Goal: Use online tool/utility: Utilize a website feature to perform a specific function

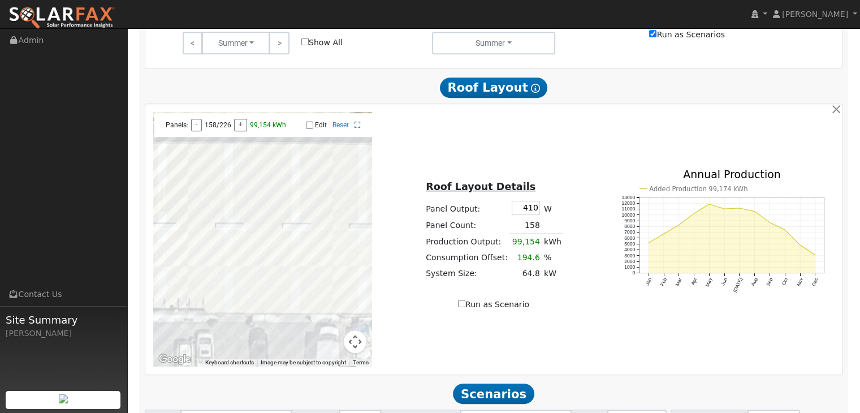
scroll to position [584, 0]
click at [532, 209] on input "410" at bounding box center [526, 208] width 28 height 14
click at [196, 130] on button "-" at bounding box center [196, 125] width 11 height 12
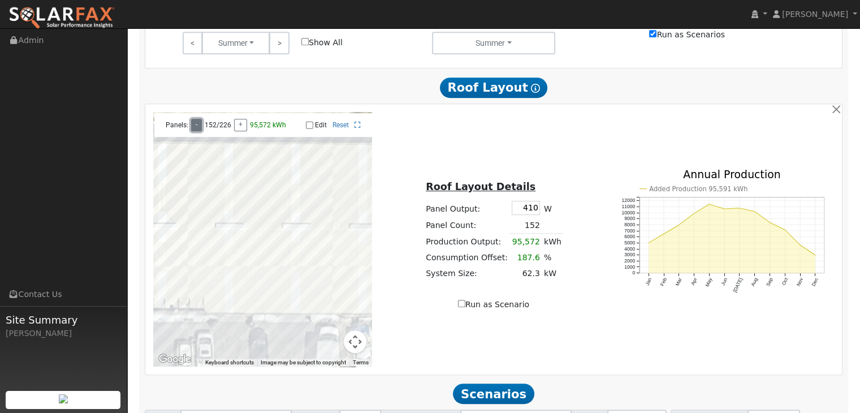
click at [196, 130] on button "-" at bounding box center [196, 125] width 11 height 12
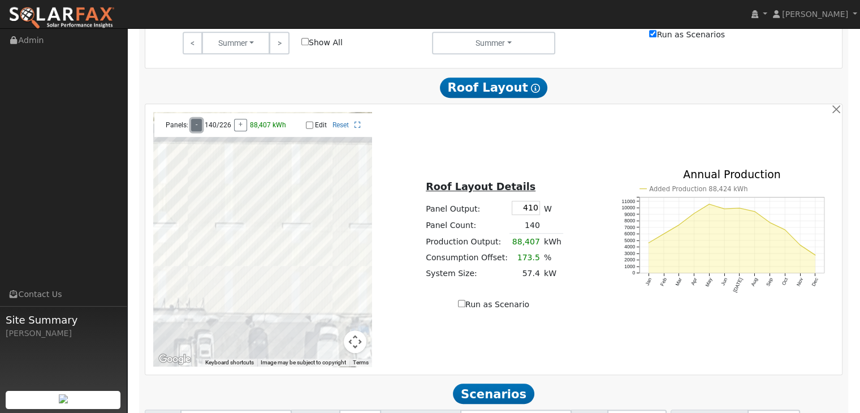
click at [196, 130] on button "-" at bounding box center [196, 125] width 11 height 12
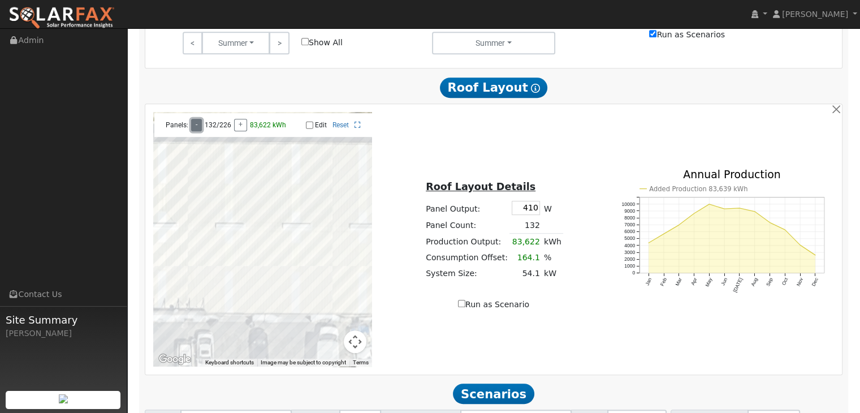
click at [196, 130] on button "-" at bounding box center [196, 125] width 11 height 12
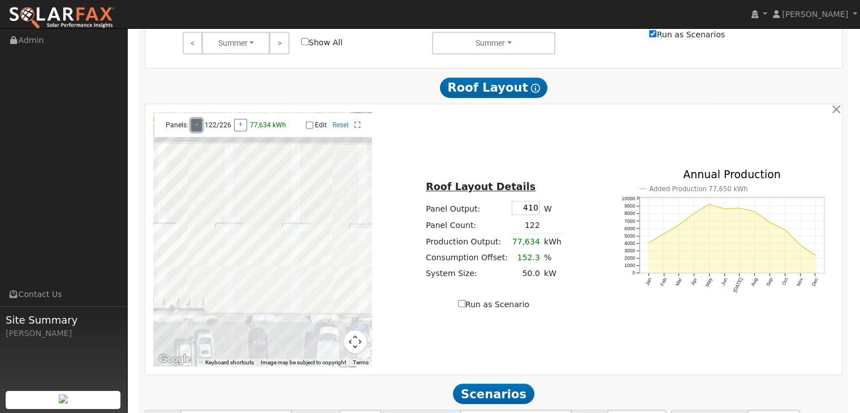
click at [196, 130] on button "-" at bounding box center [196, 125] width 11 height 12
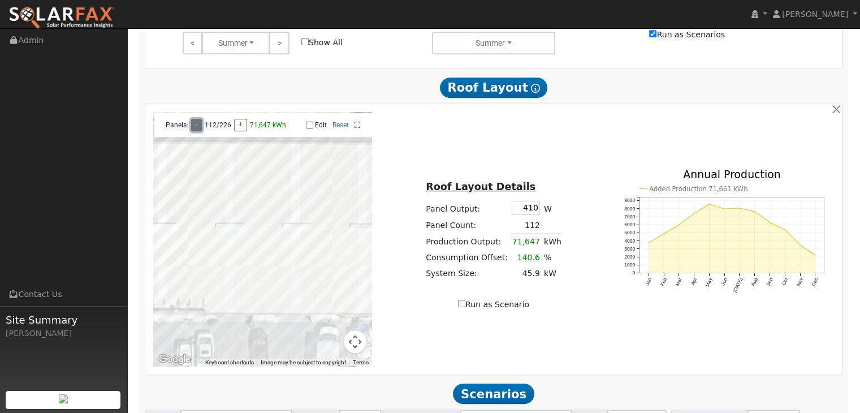
click at [196, 130] on button "-" at bounding box center [196, 125] width 11 height 12
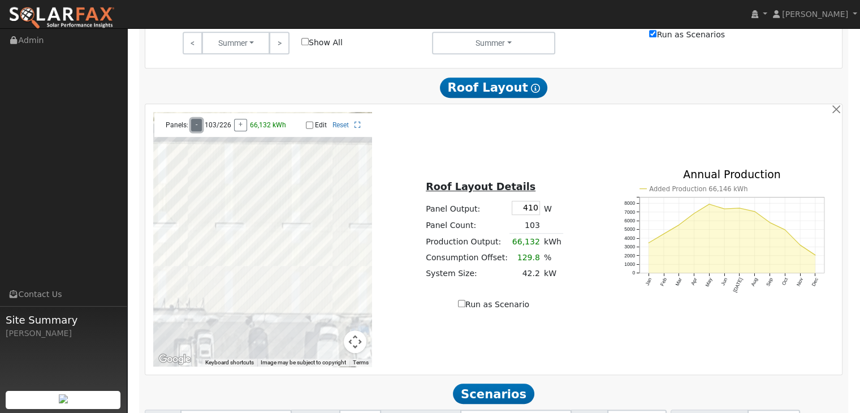
click at [196, 130] on button "-" at bounding box center [196, 125] width 11 height 12
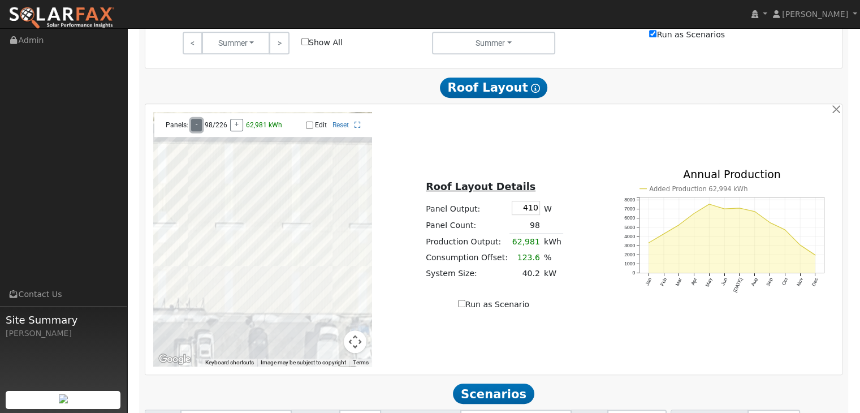
click at [196, 130] on button "-" at bounding box center [196, 125] width 11 height 12
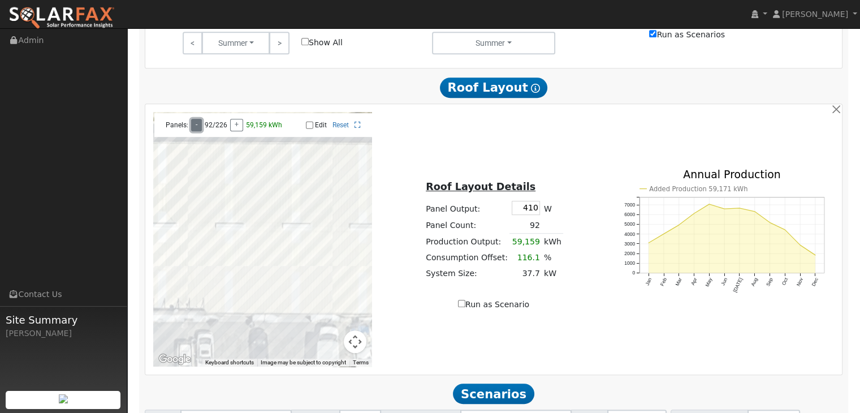
click at [196, 130] on button "-" at bounding box center [196, 125] width 11 height 12
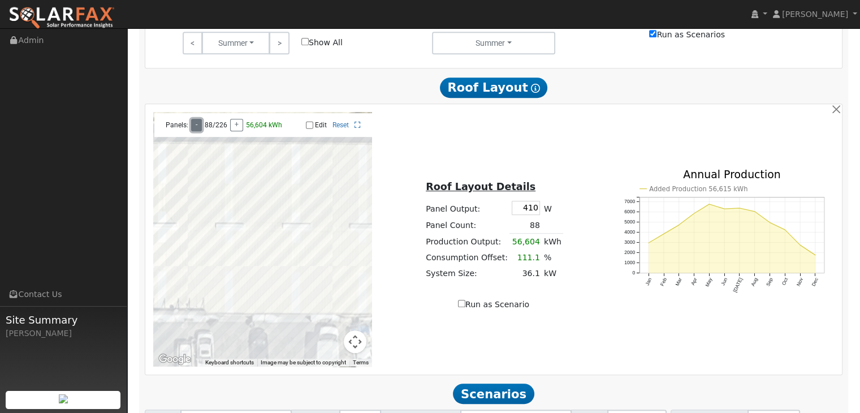
click at [196, 130] on button "-" at bounding box center [196, 125] width 11 height 12
click at [578, 321] on div "To navigate the map with touch gestures double-tap and hold your finger on the …" at bounding box center [493, 239] width 693 height 254
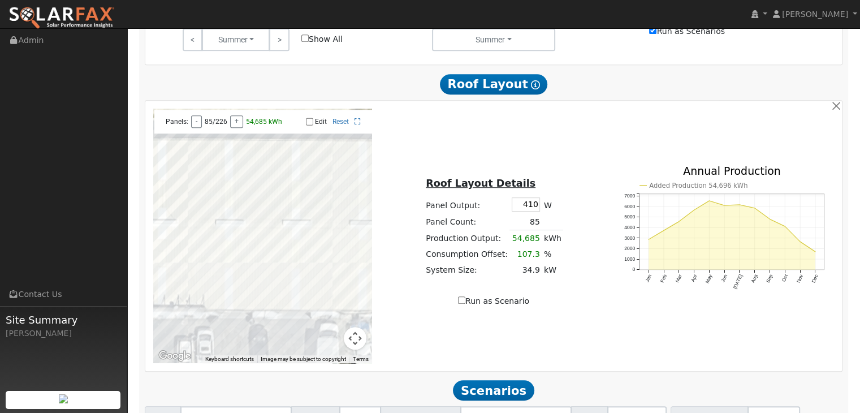
scroll to position [588, 0]
click at [532, 204] on input "410" at bounding box center [526, 204] width 28 height 14
type input "450"
click at [586, 198] on div "Roof Layout Details Panel Output: 450 W Panel Count: 85 Production Output: 54,6…" at bounding box center [493, 235] width 231 height 143
click at [232, 124] on button "+" at bounding box center [236, 121] width 13 height 12
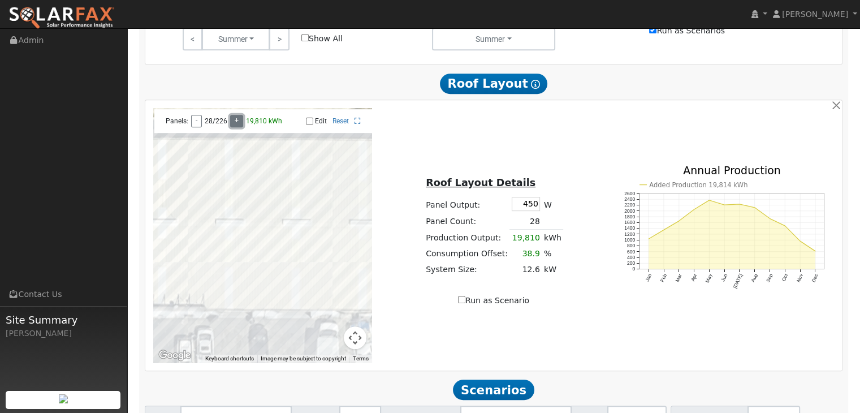
click at [232, 124] on button "+" at bounding box center [236, 121] width 13 height 12
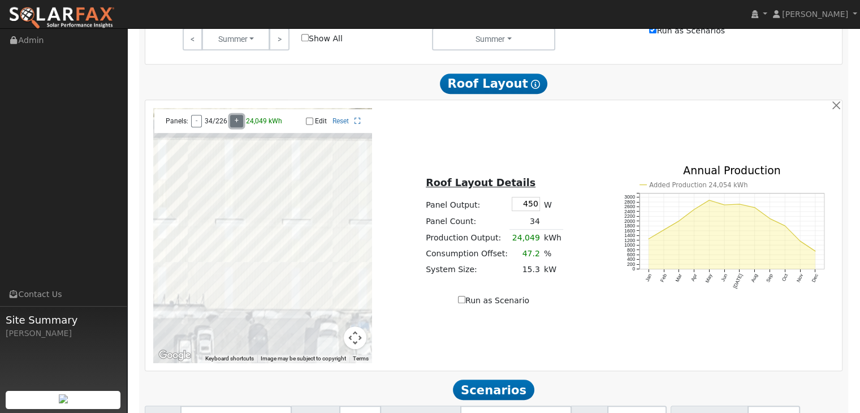
click at [232, 124] on button "+" at bounding box center [236, 121] width 13 height 12
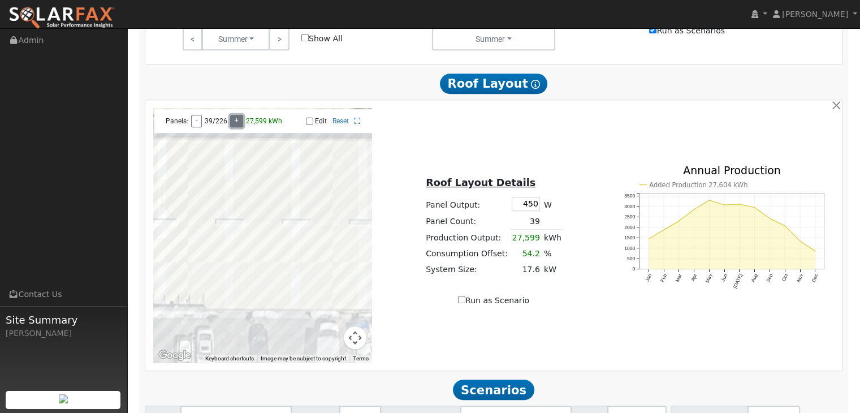
click at [232, 124] on button "+" at bounding box center [236, 121] width 13 height 12
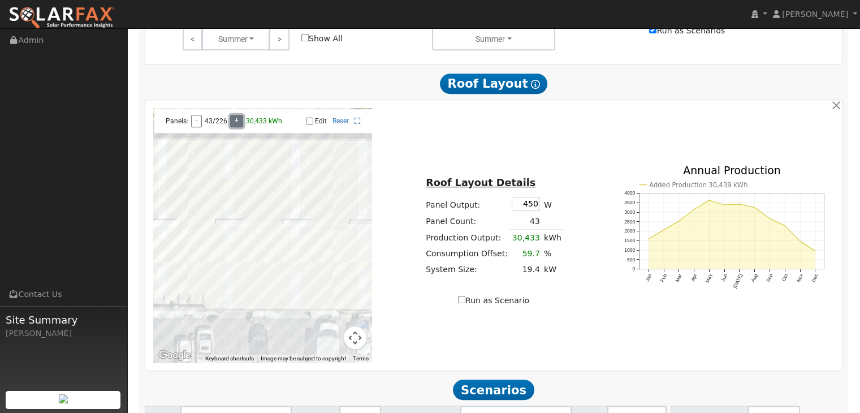
click at [232, 124] on button "+" at bounding box center [236, 121] width 13 height 12
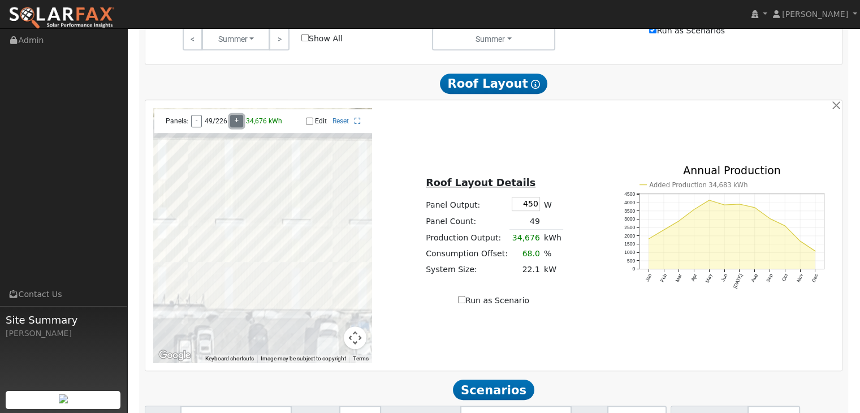
click at [232, 124] on button "+" at bounding box center [236, 121] width 13 height 12
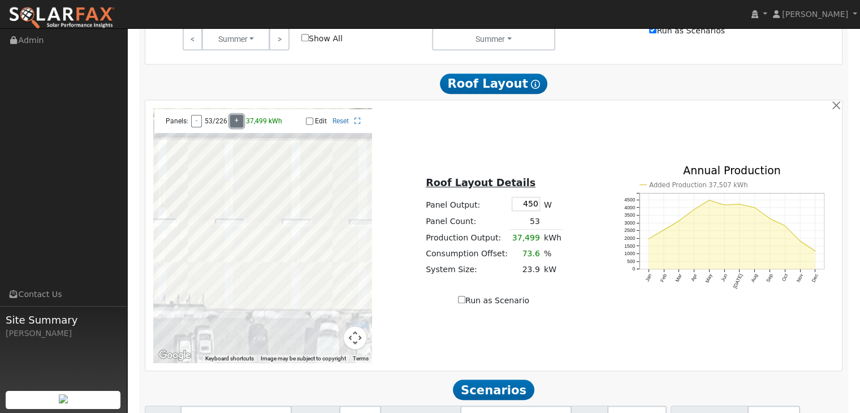
click at [232, 124] on button "+" at bounding box center [236, 121] width 13 height 12
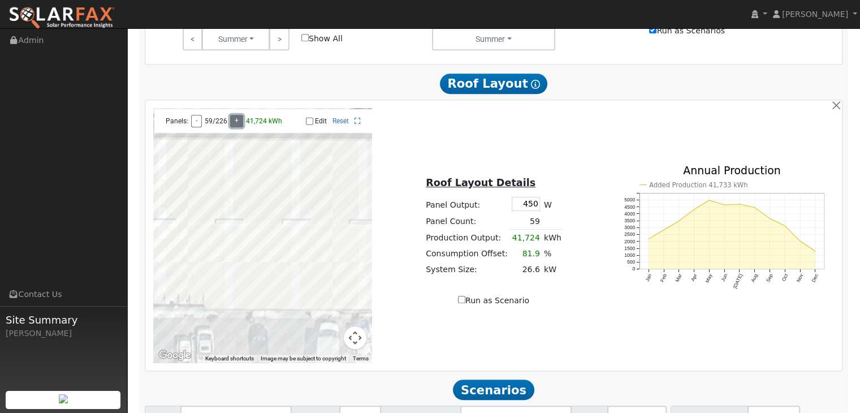
click at [232, 124] on button "+" at bounding box center [236, 121] width 13 height 12
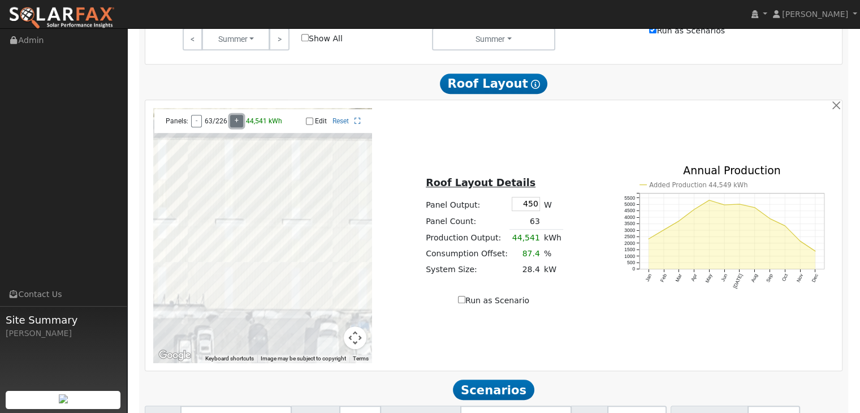
click at [232, 124] on button "+" at bounding box center [236, 121] width 13 height 12
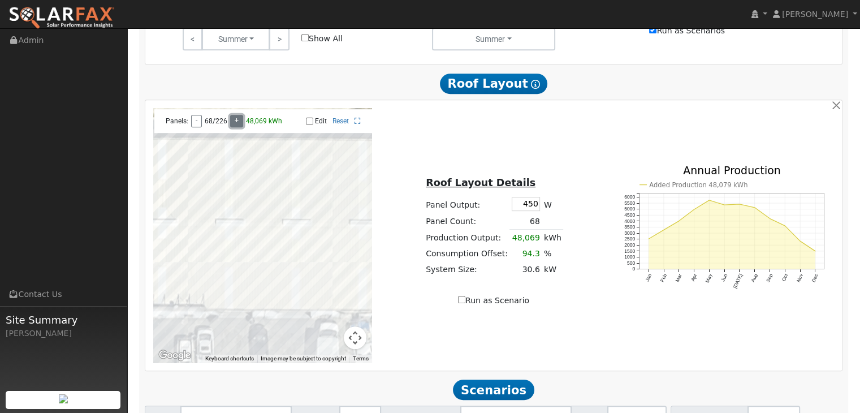
click at [232, 124] on button "+" at bounding box center [236, 121] width 13 height 12
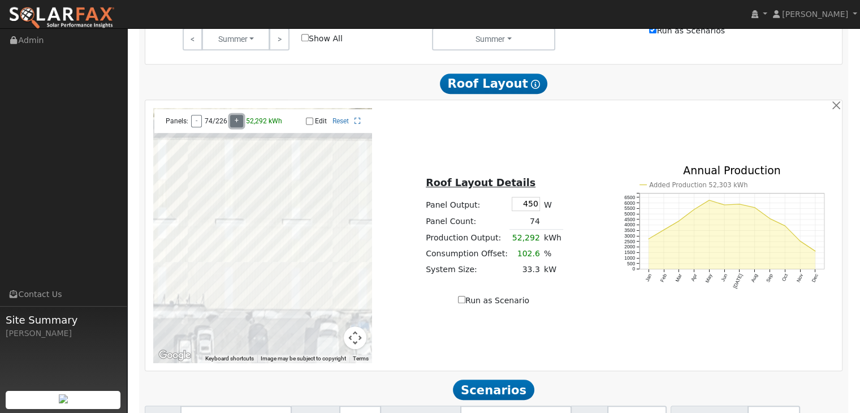
click at [232, 124] on button "+" at bounding box center [236, 121] width 13 height 12
click at [464, 303] on input "Run as Scenario" at bounding box center [461, 299] width 7 height 7
checkbox input "true"
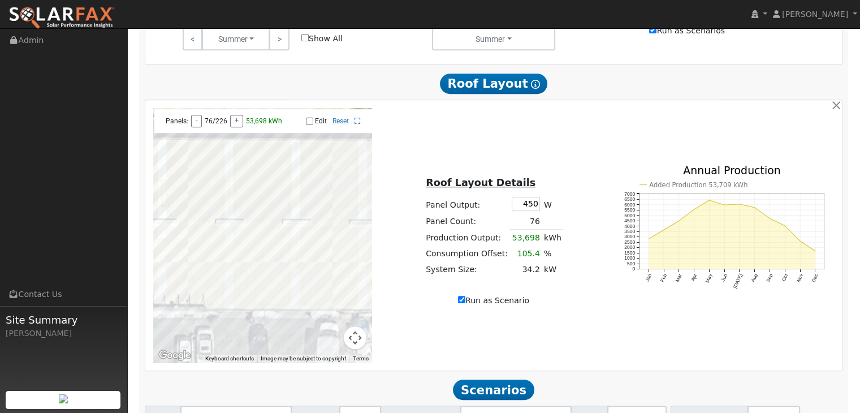
type input "53698"
type input "100"
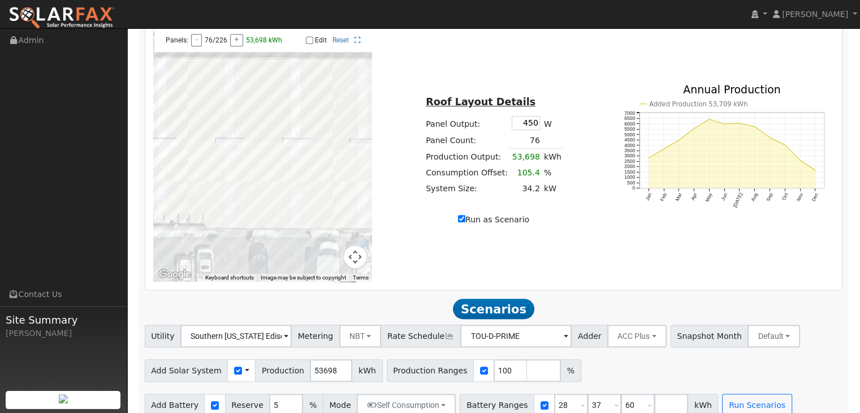
scroll to position [689, 0]
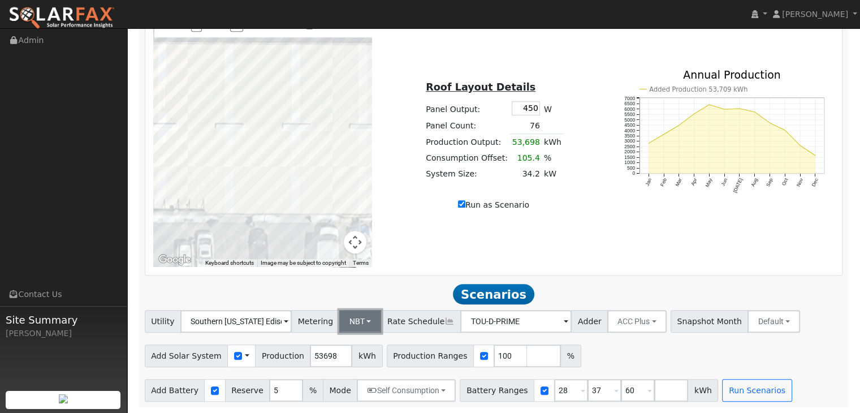
click at [360, 321] on button "NBT" at bounding box center [360, 321] width 42 height 23
click at [373, 344] on link "NEM" at bounding box center [369, 346] width 79 height 16
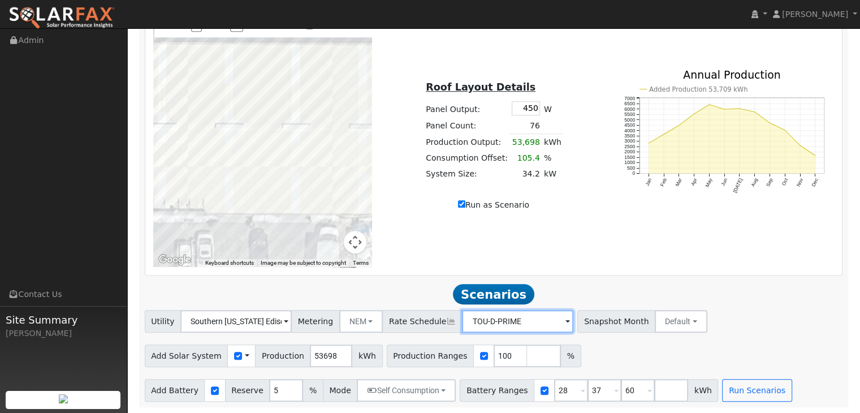
click at [292, 323] on input "TOU-D-PRIME" at bounding box center [235, 321] width 111 height 23
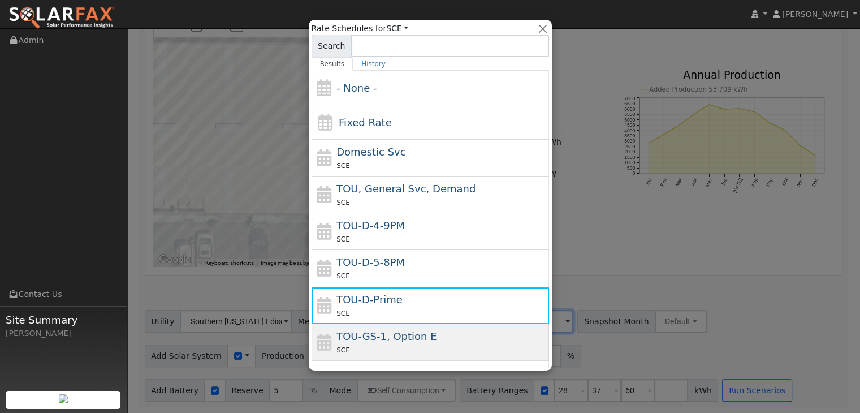
click at [401, 340] on span "TOU-GS-1, Option E" at bounding box center [386, 336] width 100 height 12
type input "TOU-GS-1, Option E"
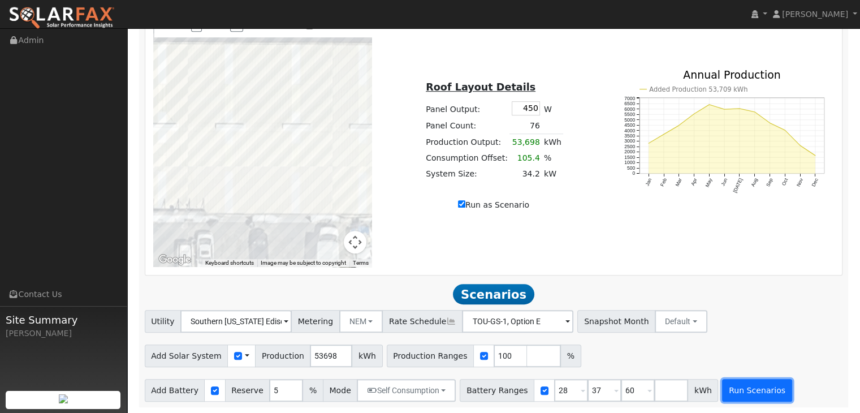
click at [724, 386] on button "Run Scenarios" at bounding box center [757, 390] width 70 height 23
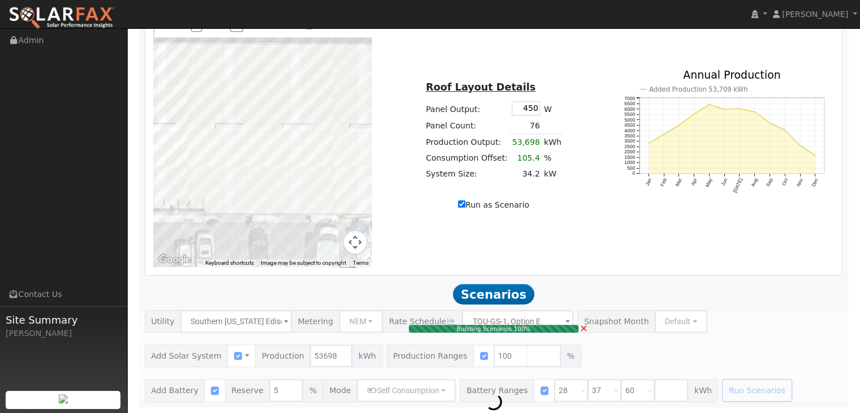
type input "34.2"
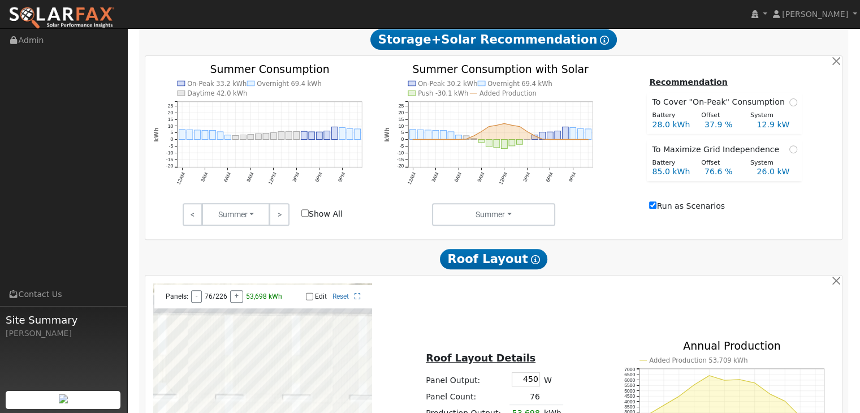
scroll to position [412, 0]
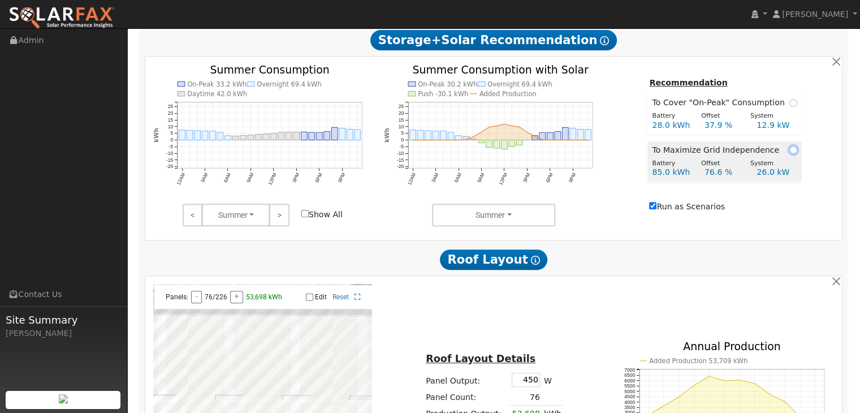
click at [789, 154] on input "radio" at bounding box center [793, 150] width 8 height 8
radio input "true"
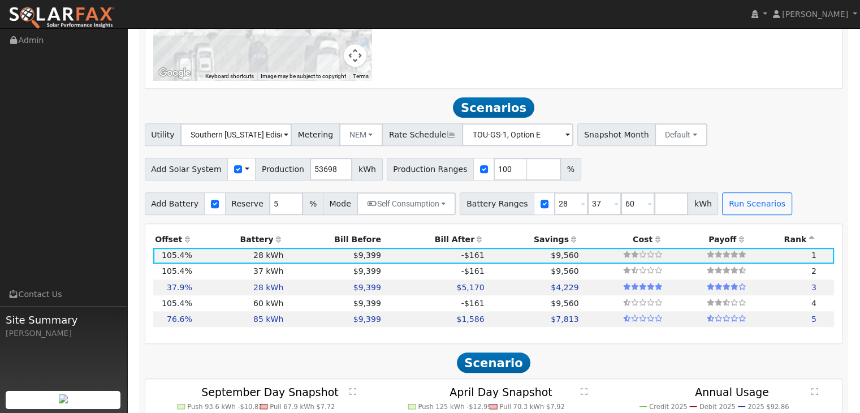
scroll to position [871, 0]
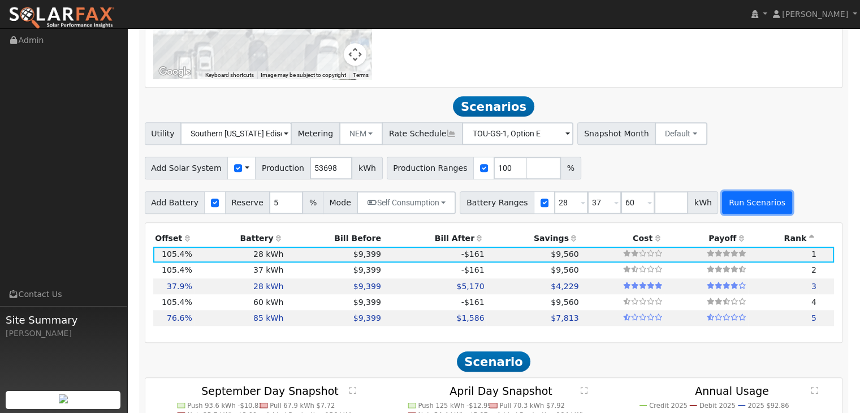
drag, startPoint x: 733, startPoint y: 214, endPoint x: 739, endPoint y: 206, distance: 9.6
click at [739, 206] on button "Run Scenarios" at bounding box center [757, 202] width 70 height 23
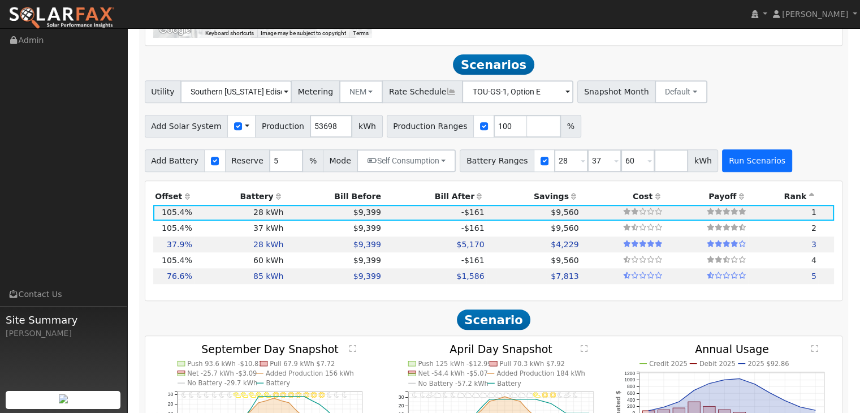
scroll to position [937, 0]
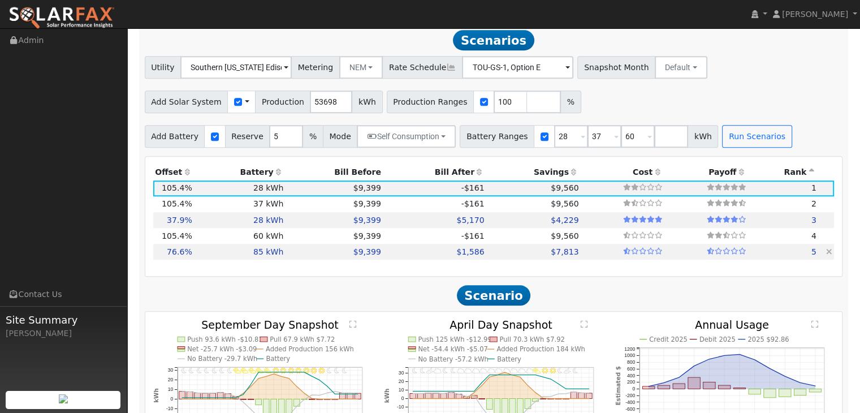
click at [292, 258] on td "$9,399" at bounding box center [335, 252] width 98 height 16
type input "26.0"
type input "$80,631"
type input "$102,000"
type input "$54,789"
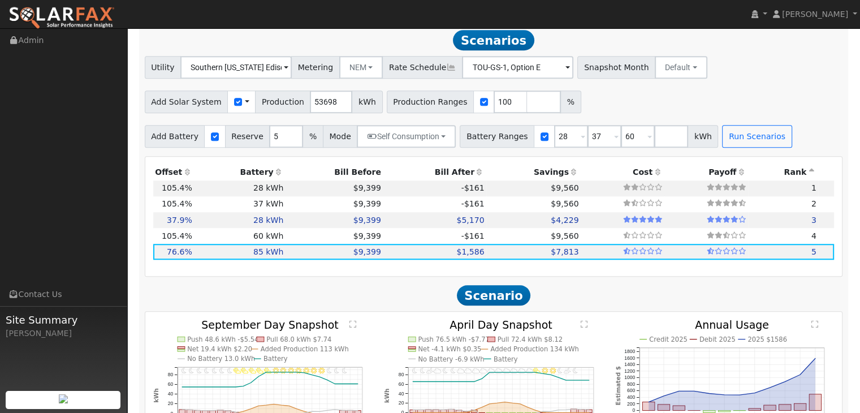
scroll to position [938, 0]
